Goal: Task Accomplishment & Management: Use online tool/utility

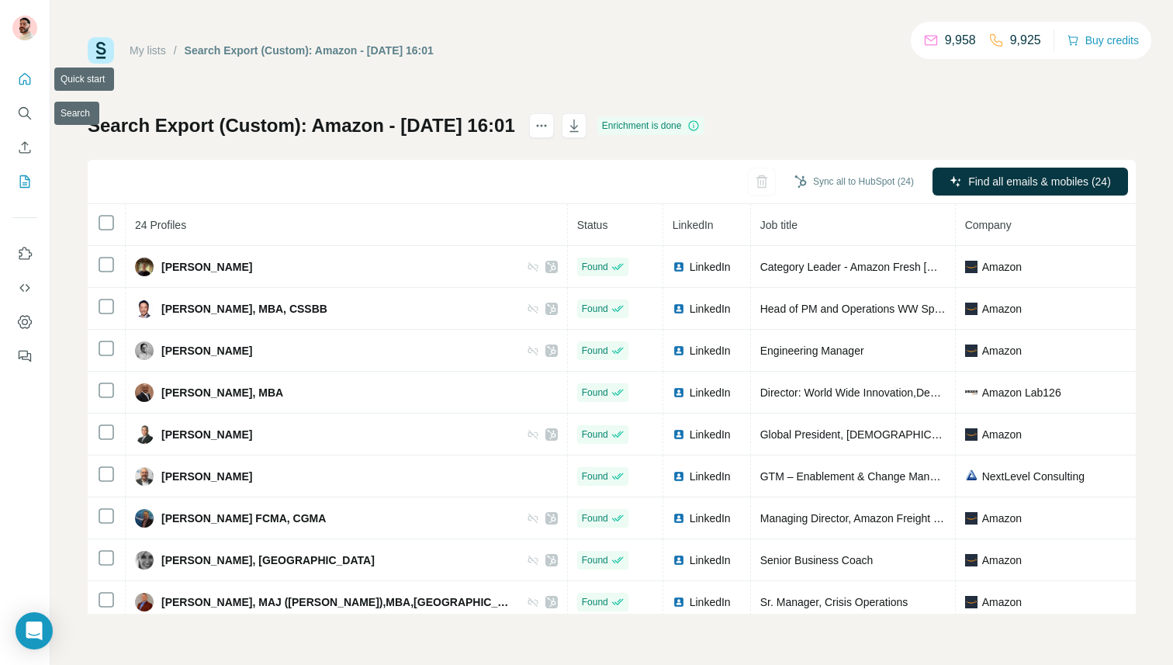
click at [24, 73] on icon "Quick start" at bounding box center [25, 79] width 12 height 12
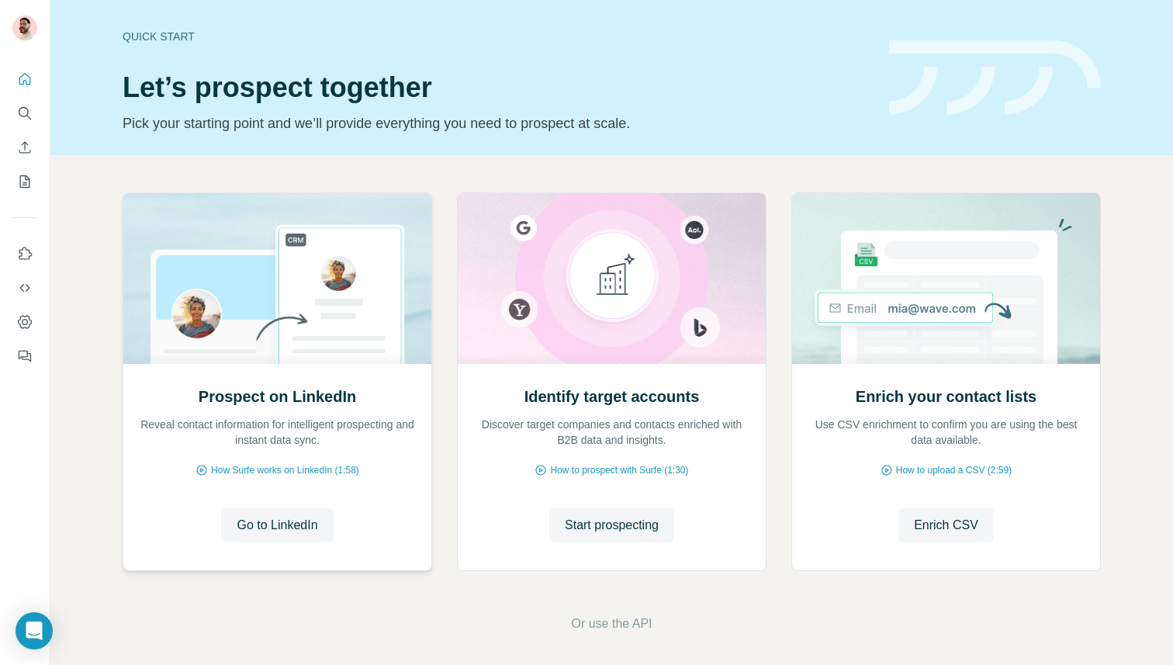
scroll to position [5, 0]
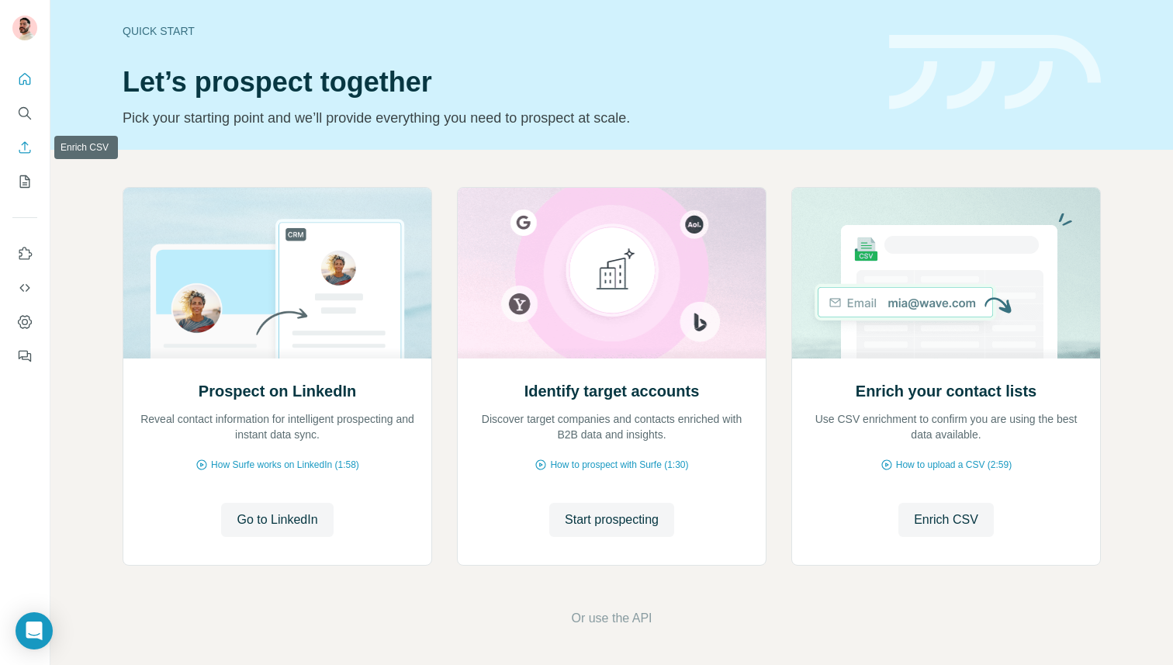
click at [24, 144] on icon "Enrich CSV" at bounding box center [25, 147] width 12 height 12
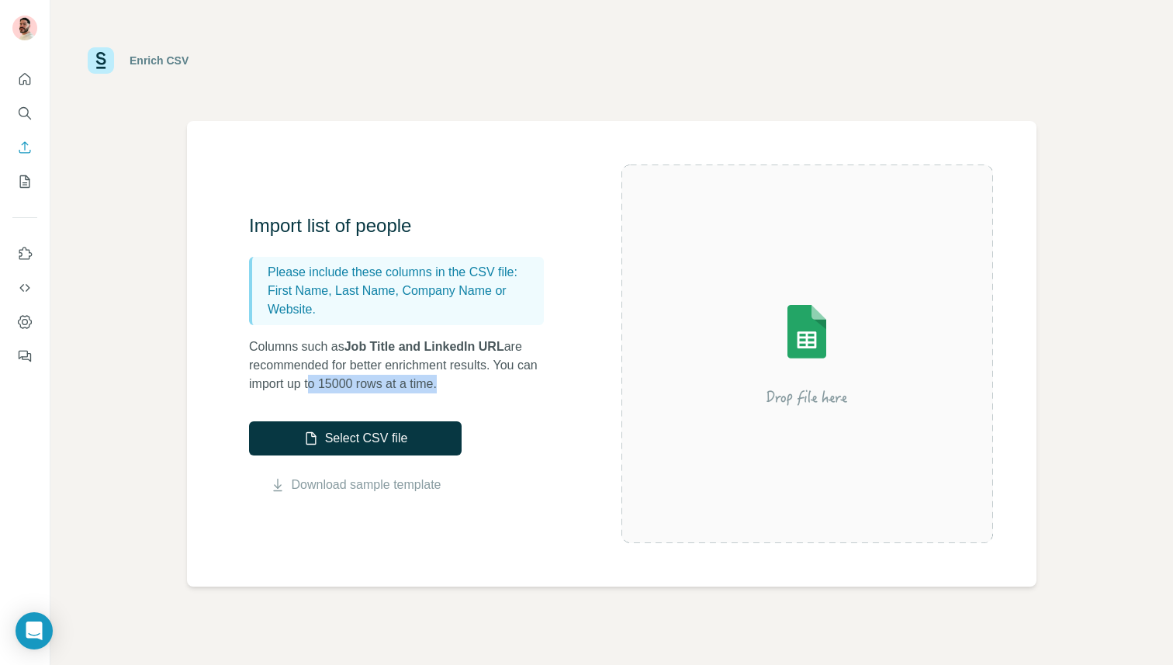
drag, startPoint x: 317, startPoint y: 378, endPoint x: 487, endPoint y: 381, distance: 170.7
click at [487, 381] on p "Columns such as Job Title and LinkedIn URL are recommended for better enrichmen…" at bounding box center [404, 366] width 310 height 56
drag, startPoint x: 320, startPoint y: 383, endPoint x: 370, endPoint y: 379, distance: 49.9
click at [370, 379] on p "Columns such as Job Title and LinkedIn URL are recommended for better enrichmen…" at bounding box center [404, 366] width 310 height 56
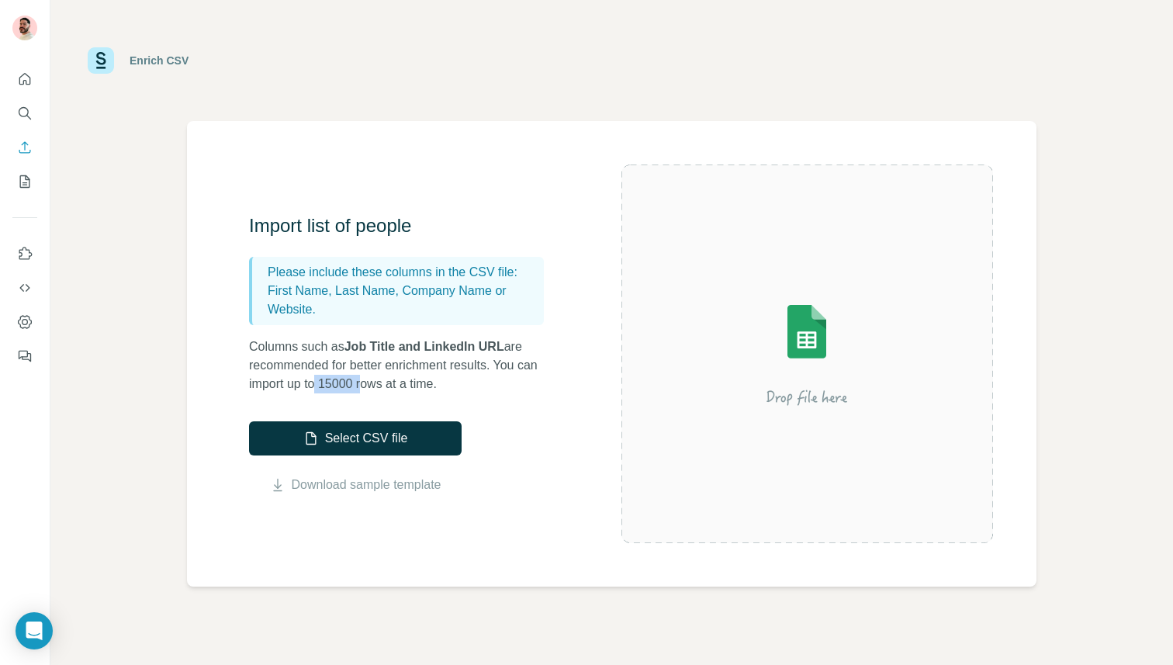
click at [370, 379] on p "Columns such as Job Title and LinkedIn URL are recommended for better enrichmen…" at bounding box center [404, 366] width 310 height 56
drag, startPoint x: 326, startPoint y: 382, endPoint x: 362, endPoint y: 386, distance: 36.7
click at [362, 386] on p "Columns such as Job Title and LinkedIn URL are recommended for better enrichmen…" at bounding box center [404, 366] width 310 height 56
drag, startPoint x: 469, startPoint y: 381, endPoint x: 327, endPoint y: 382, distance: 142.0
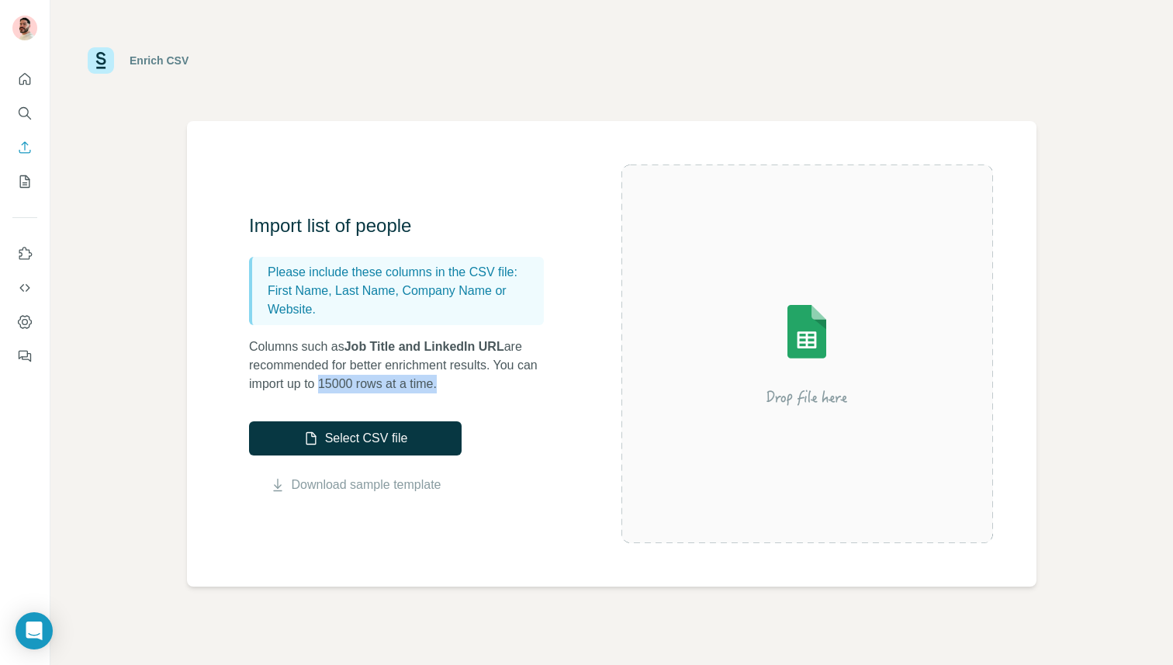
click at [327, 382] on p "Columns such as Job Title and LinkedIn URL are recommended for better enrichmen…" at bounding box center [404, 366] width 310 height 56
drag, startPoint x: 323, startPoint y: 383, endPoint x: 362, endPoint y: 390, distance: 40.2
click at [362, 390] on p "Columns such as Job Title and LinkedIn URL are recommended for better enrichmen…" at bounding box center [404, 366] width 310 height 56
click at [379, 179] on div "Import list of people Please include these columns in the CSV file: First Name,…" at bounding box center [612, 354] width 850 height 466
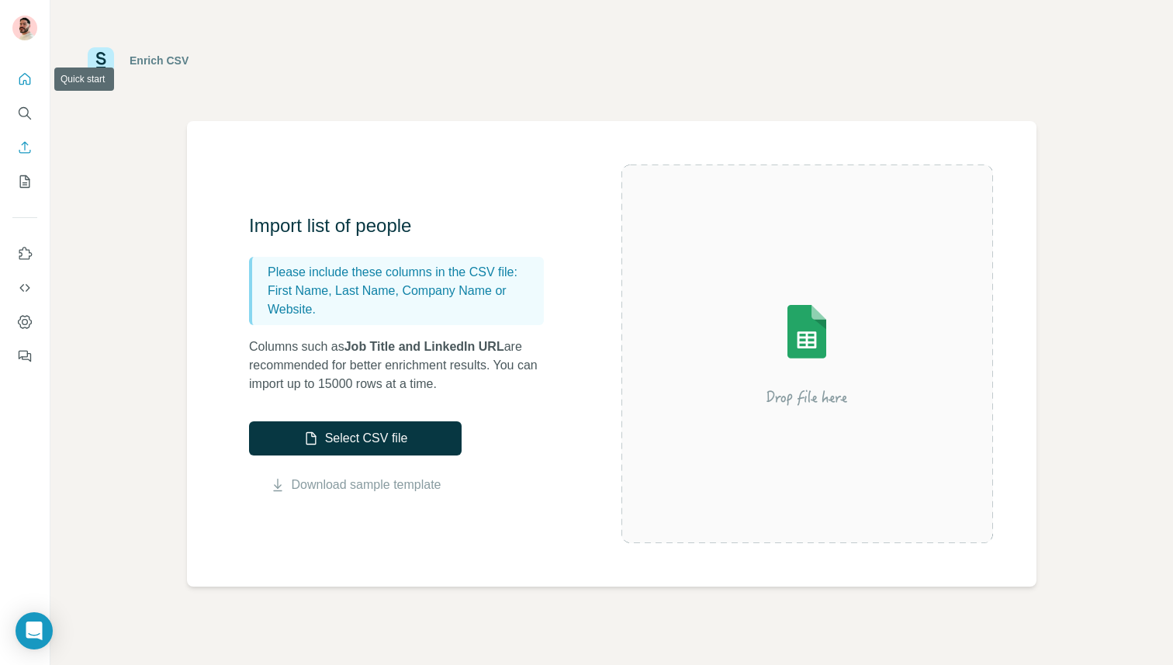
click at [24, 73] on icon "Quick start" at bounding box center [25, 79] width 12 height 12
click at [466, 395] on div "Import list of people Please include these columns in the CSV file: First Name,…" at bounding box center [435, 353] width 372 height 281
drag, startPoint x: 260, startPoint y: 358, endPoint x: 466, endPoint y: 355, distance: 205.6
click at [466, 355] on p "Columns such as Job Title and LinkedIn URL are recommended for better enrichmen…" at bounding box center [404, 366] width 310 height 56
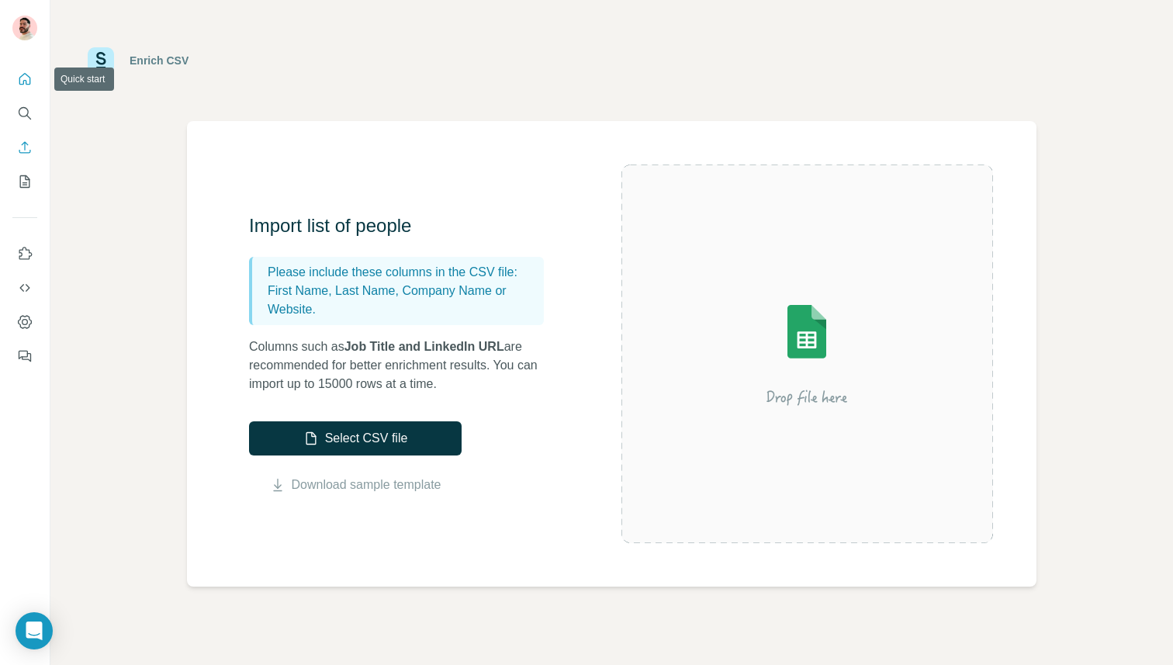
click at [28, 85] on icon "Quick start" at bounding box center [25, 79] width 16 height 16
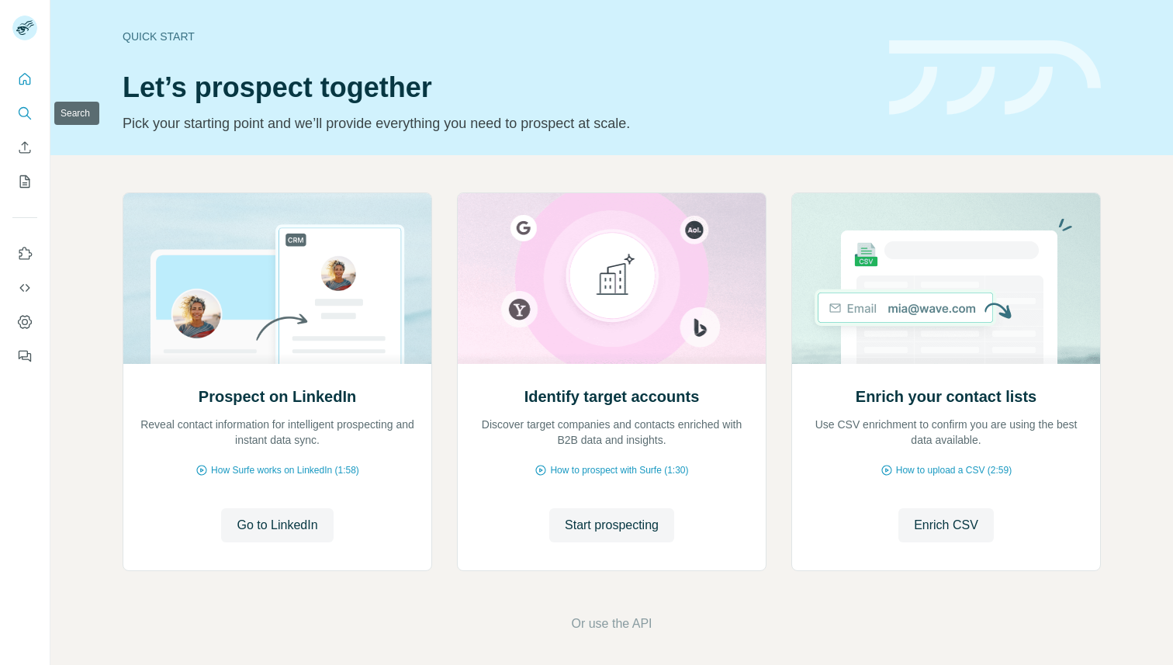
click at [29, 124] on button "Search" at bounding box center [24, 113] width 25 height 28
click at [30, 107] on icon "Search" at bounding box center [25, 114] width 16 height 16
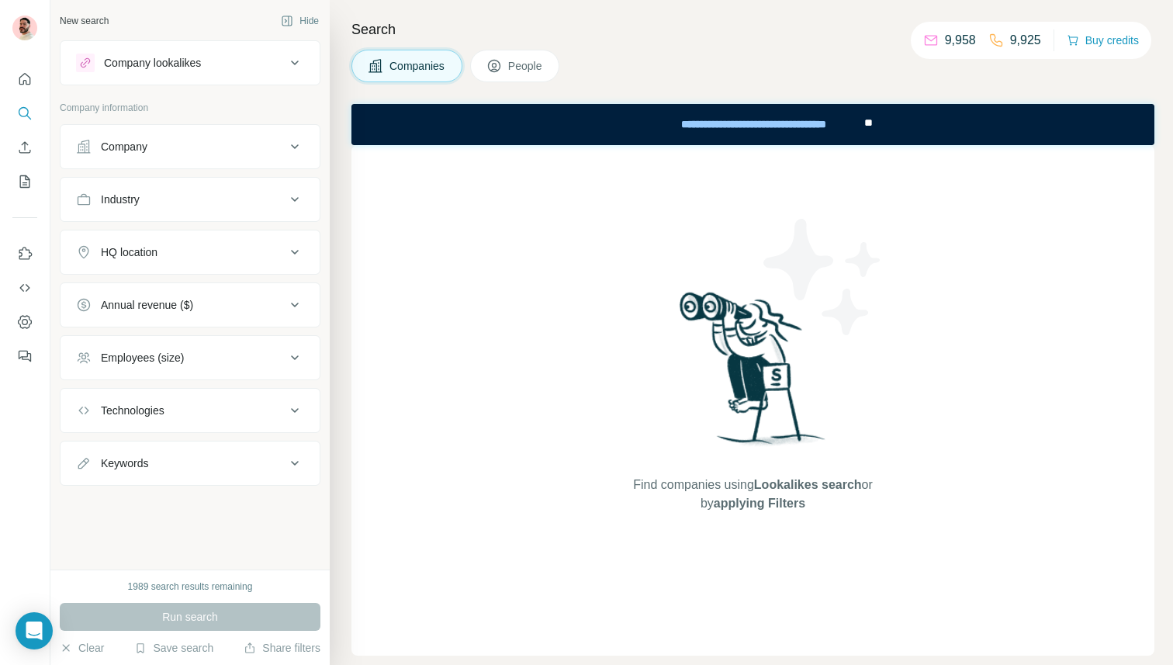
click at [172, 144] on div "Company" at bounding box center [181, 147] width 210 height 16
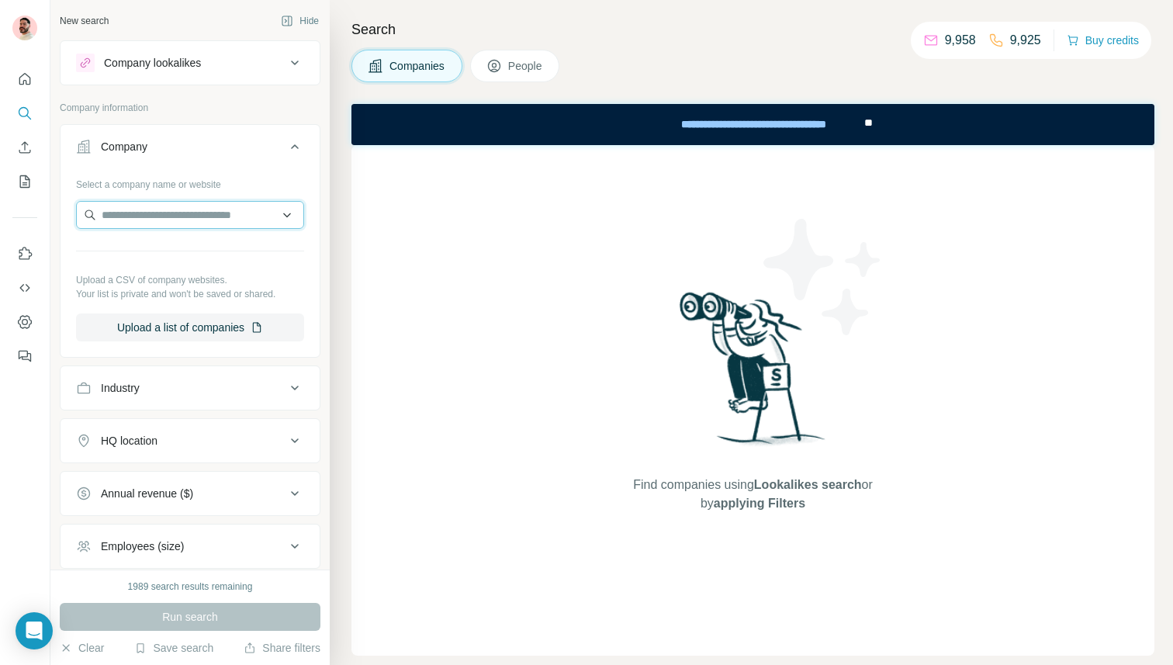
click at [157, 210] on input "text" at bounding box center [190, 215] width 228 height 28
type input "*"
type input "******"
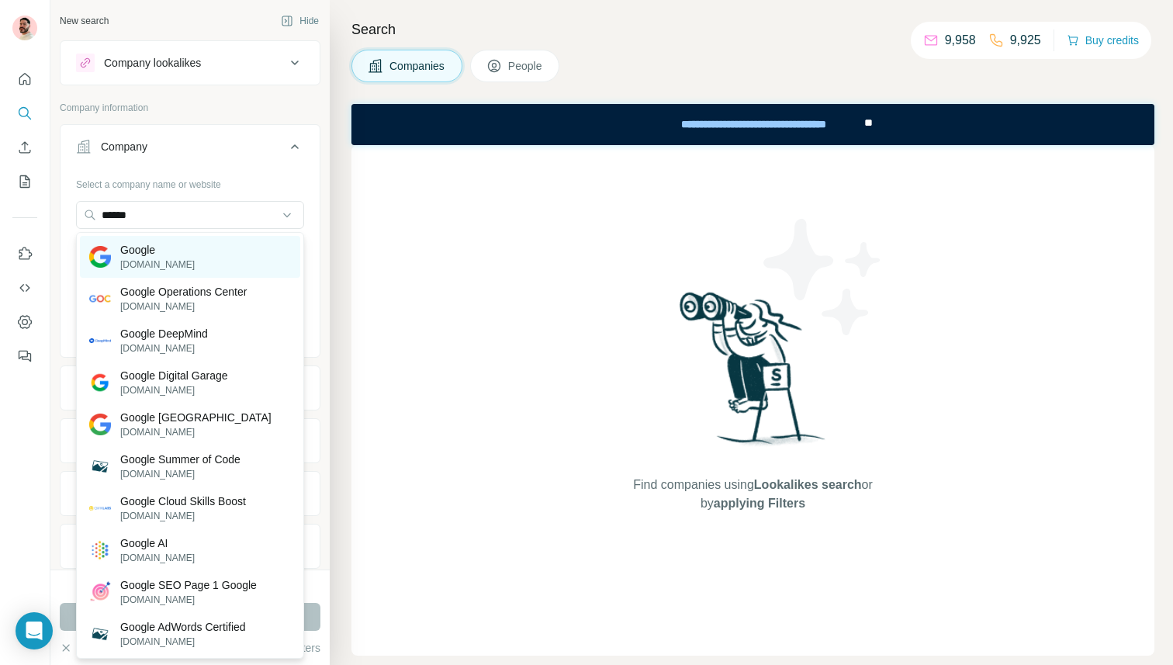
click at [167, 246] on p "Google" at bounding box center [157, 250] width 74 height 16
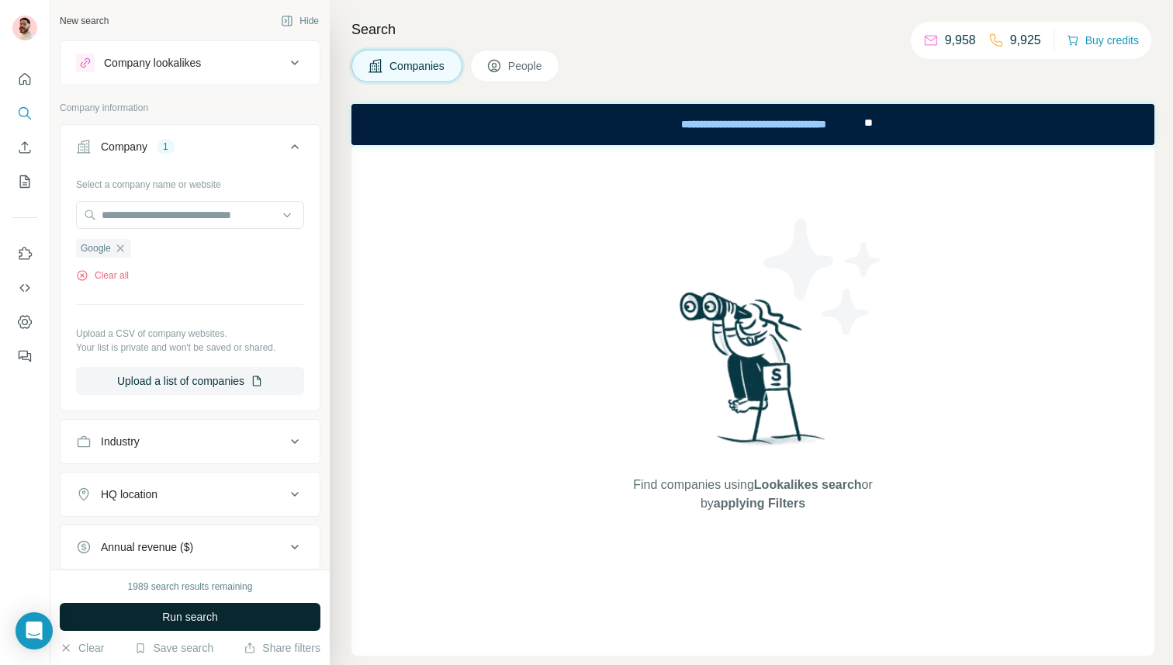
click at [172, 617] on span "Run search" at bounding box center [190, 617] width 56 height 16
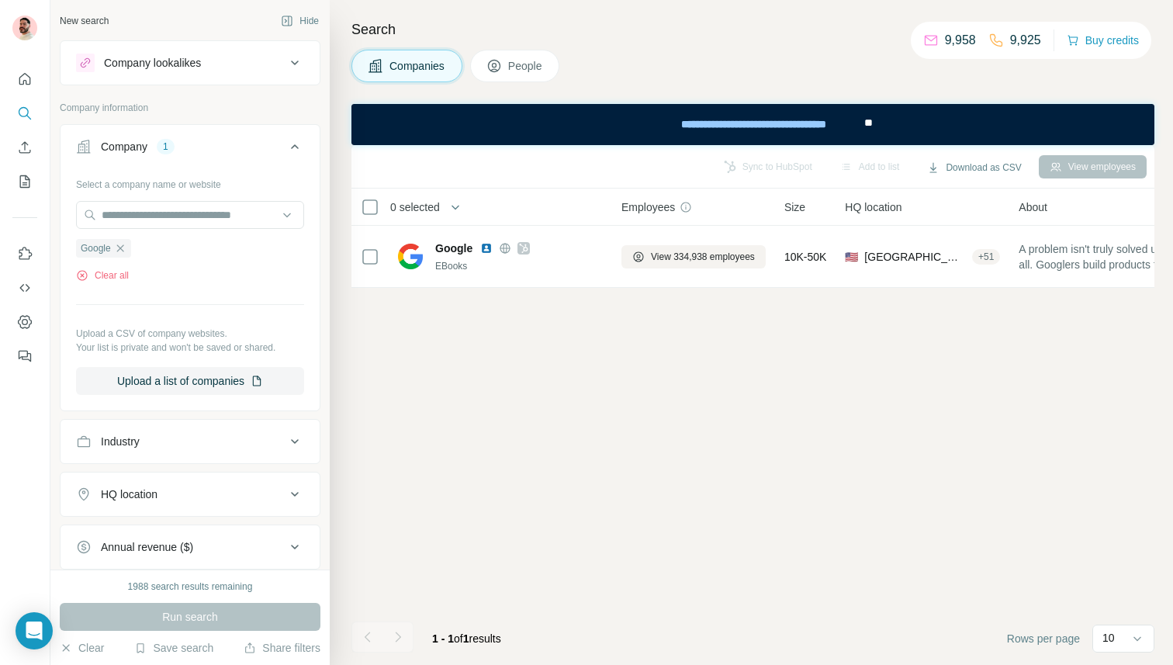
click at [537, 68] on span "People" at bounding box center [526, 66] width 36 height 16
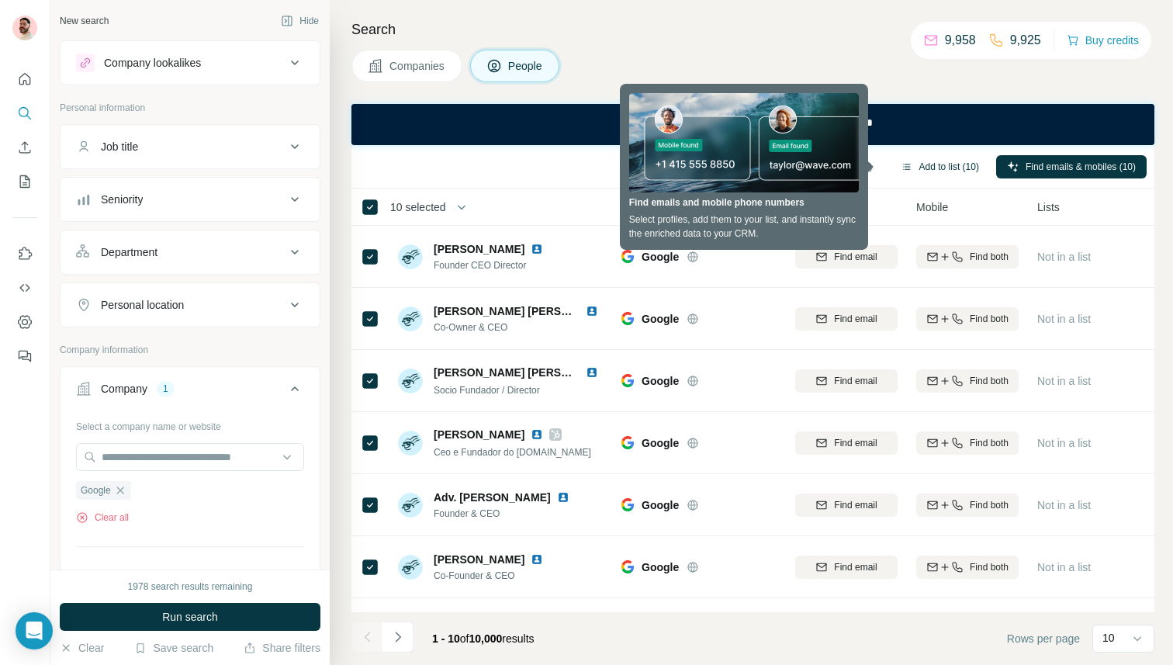
click at [938, 167] on button "Add to list (10)" at bounding box center [940, 166] width 100 height 23
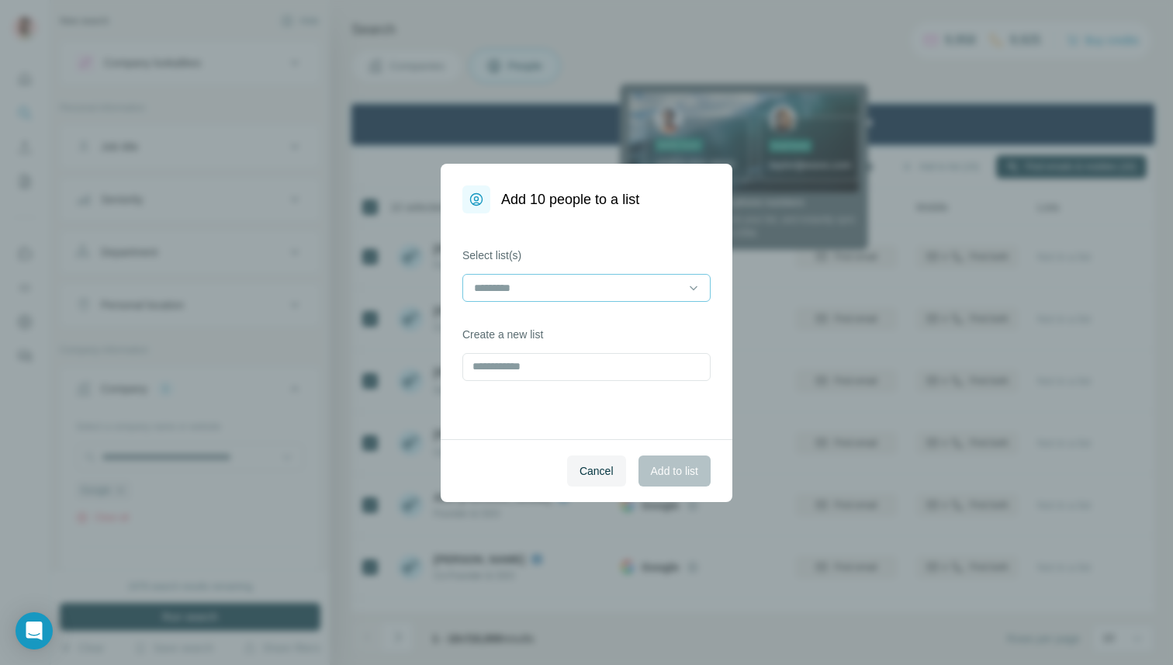
click at [498, 289] on input at bounding box center [578, 287] width 210 height 17
type input "****"
click at [504, 328] on p "Company test" at bounding box center [509, 323] width 67 height 16
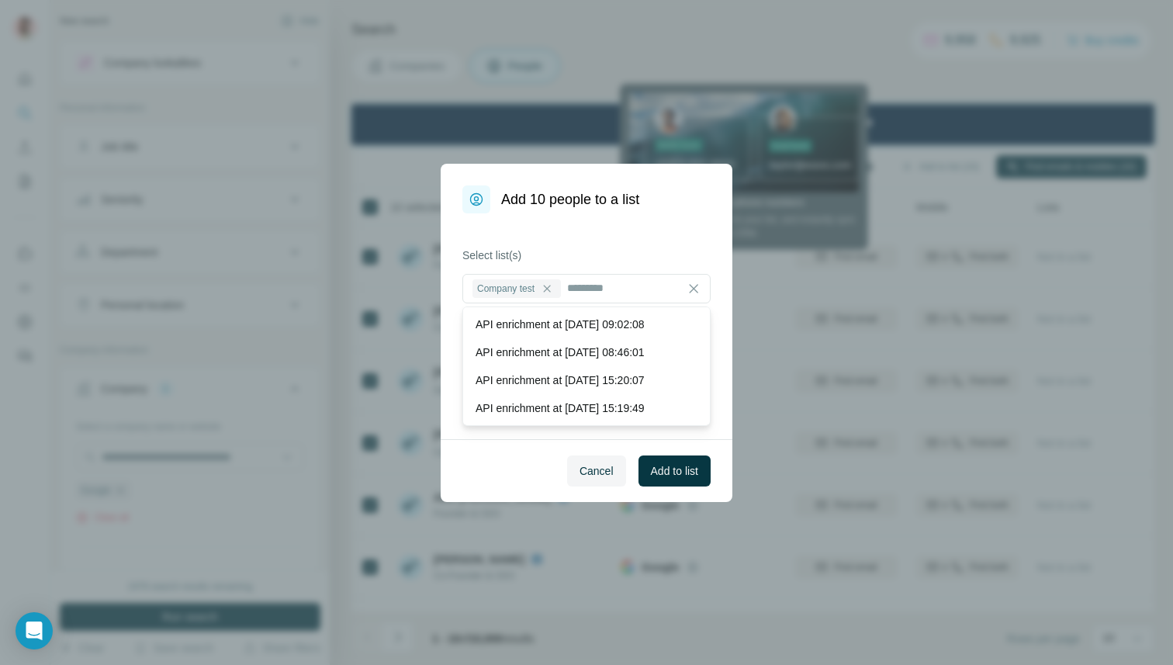
click at [440, 290] on div "Add 10 people to a list Select list(s) Company test Create a new list Cancel Ad…" at bounding box center [586, 332] width 1173 height 665
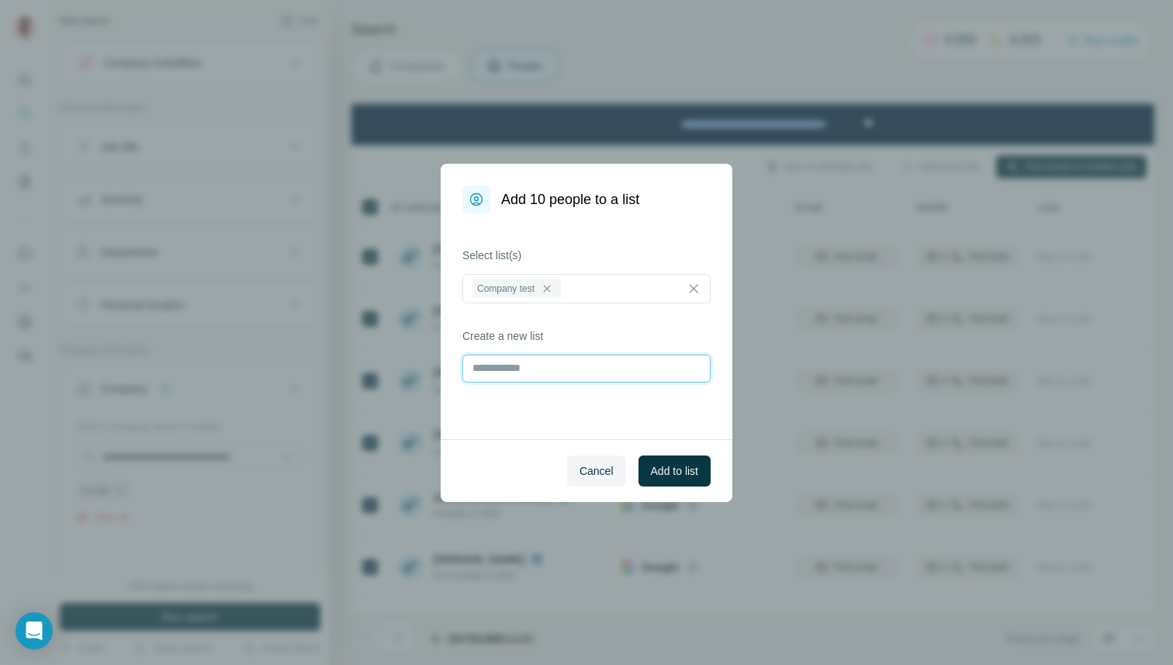
click at [614, 379] on input "text" at bounding box center [586, 369] width 248 height 28
type input "****"
click at [665, 469] on span "Add to list" at bounding box center [674, 471] width 47 height 16
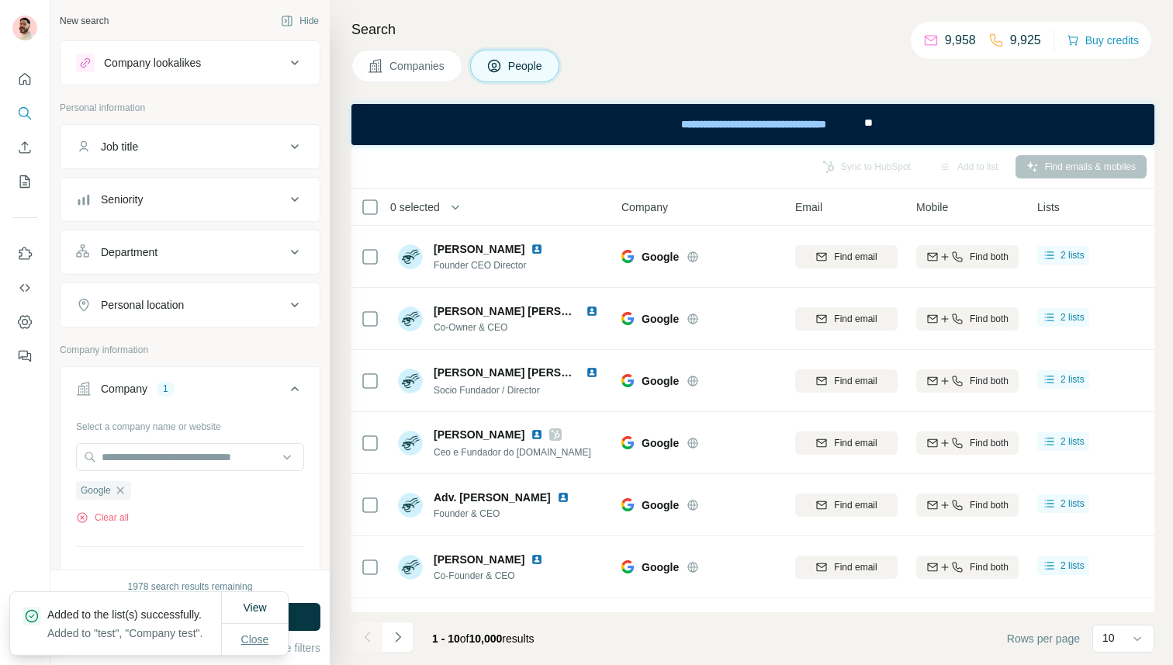
click at [255, 632] on span "Close" at bounding box center [255, 640] width 28 height 16
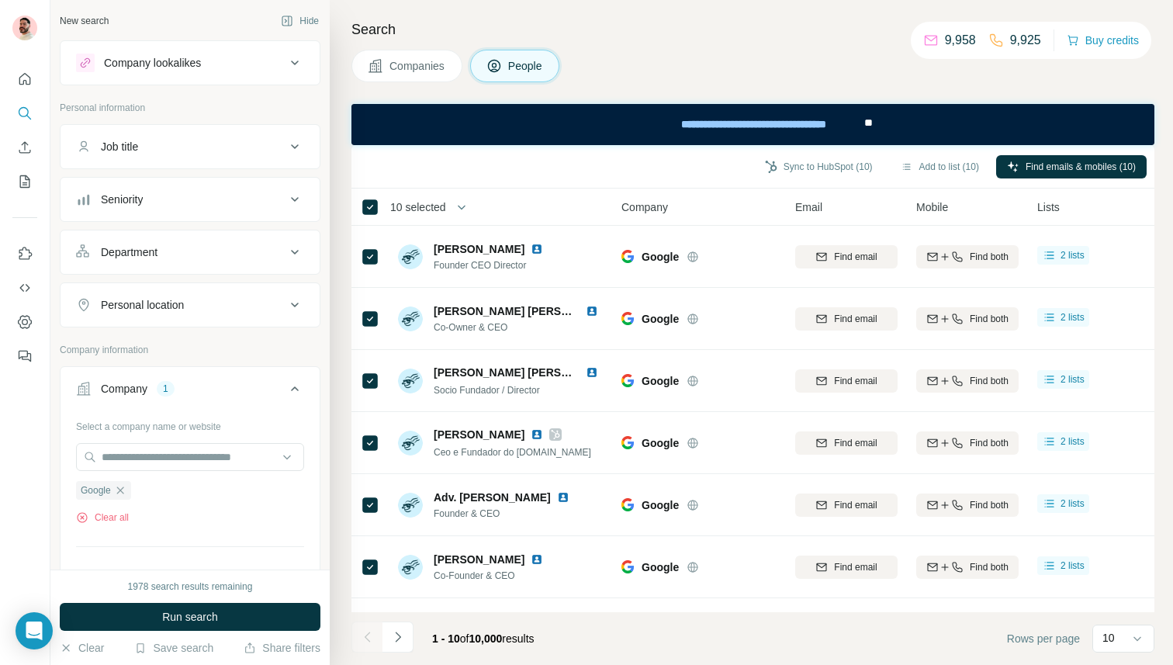
click at [445, 199] on span "10 selected" at bounding box center [418, 207] width 56 height 16
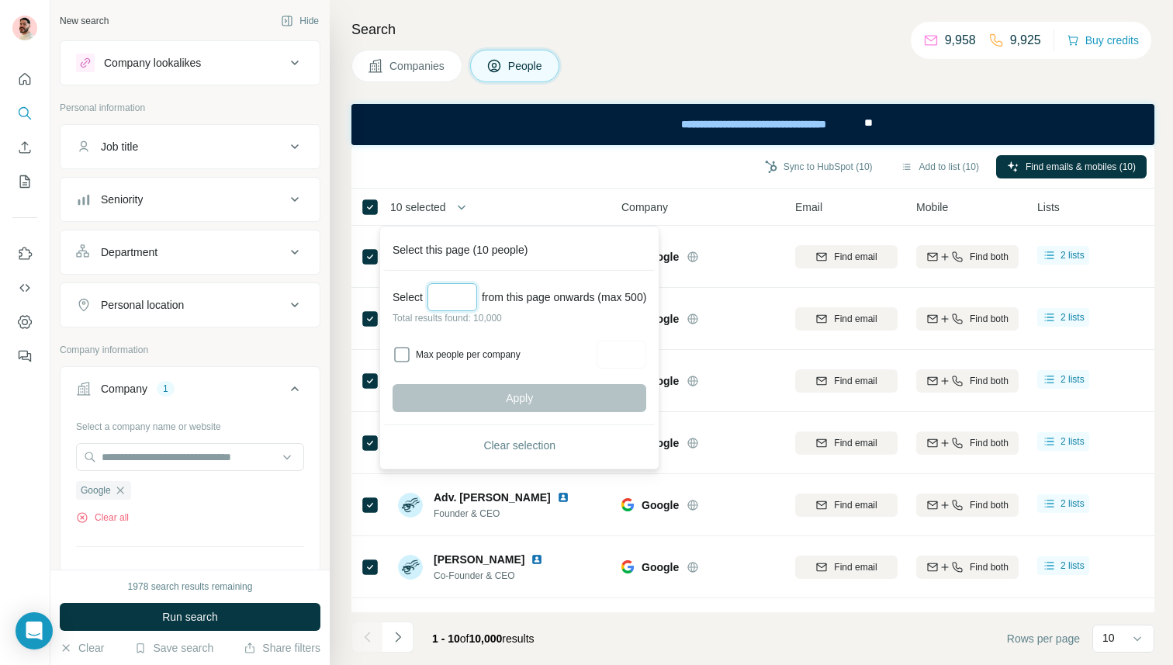
click at [448, 301] on input "Select a number (up to 500)" at bounding box center [453, 297] width 50 height 28
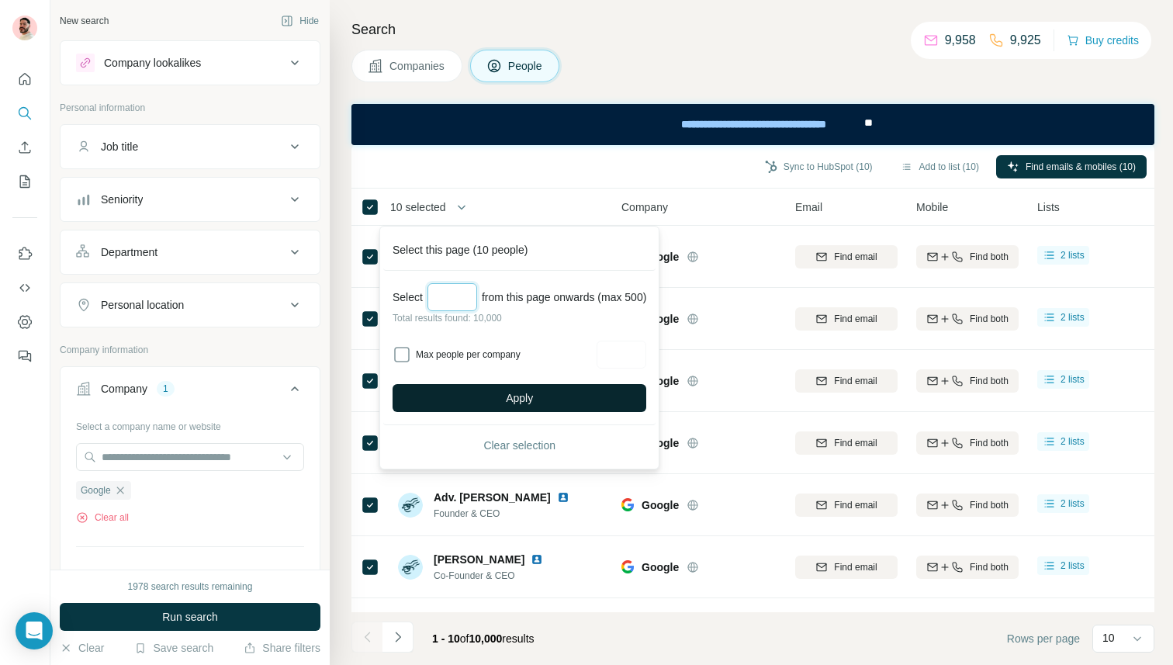
type input "**"
click at [545, 389] on button "Apply" at bounding box center [520, 398] width 254 height 28
